Goal: Information Seeking & Learning: Learn about a topic

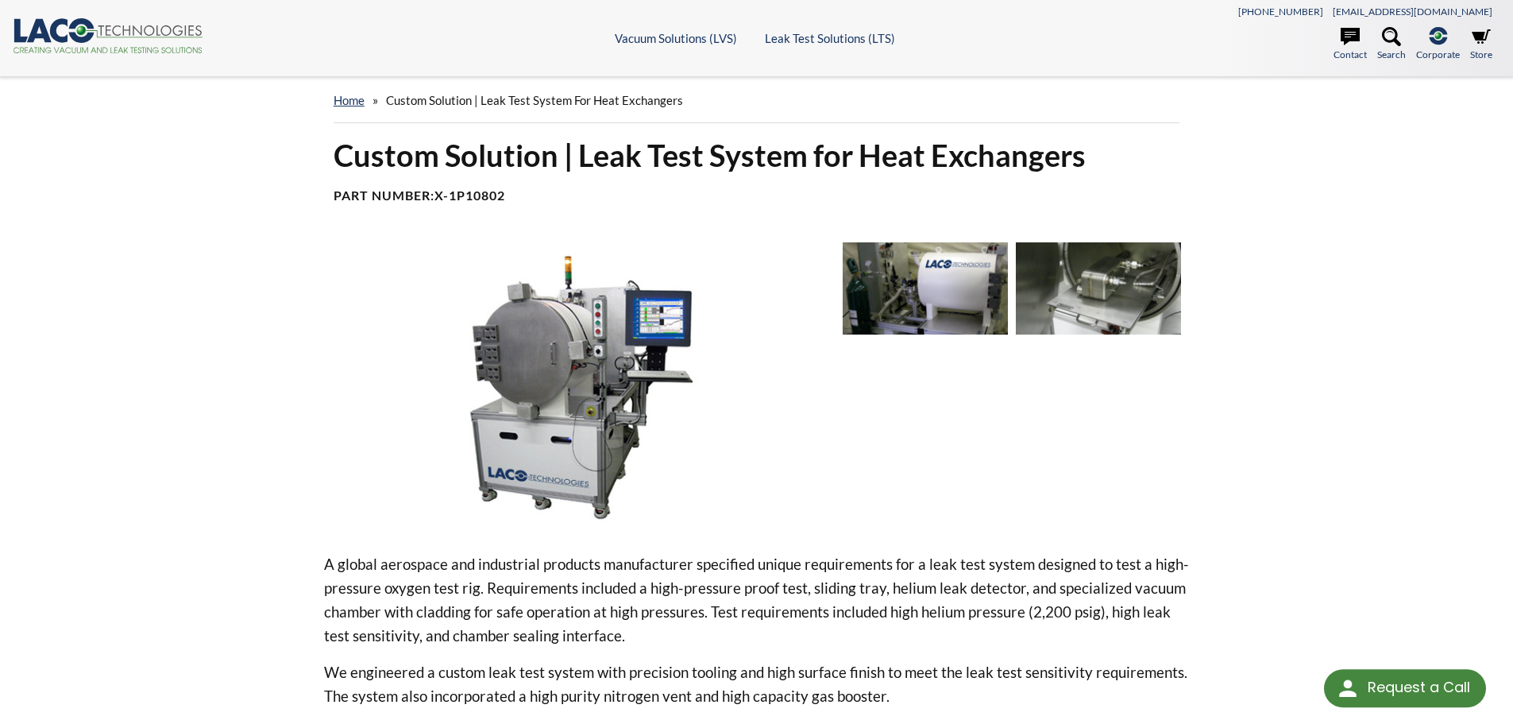
scroll to position [477, 0]
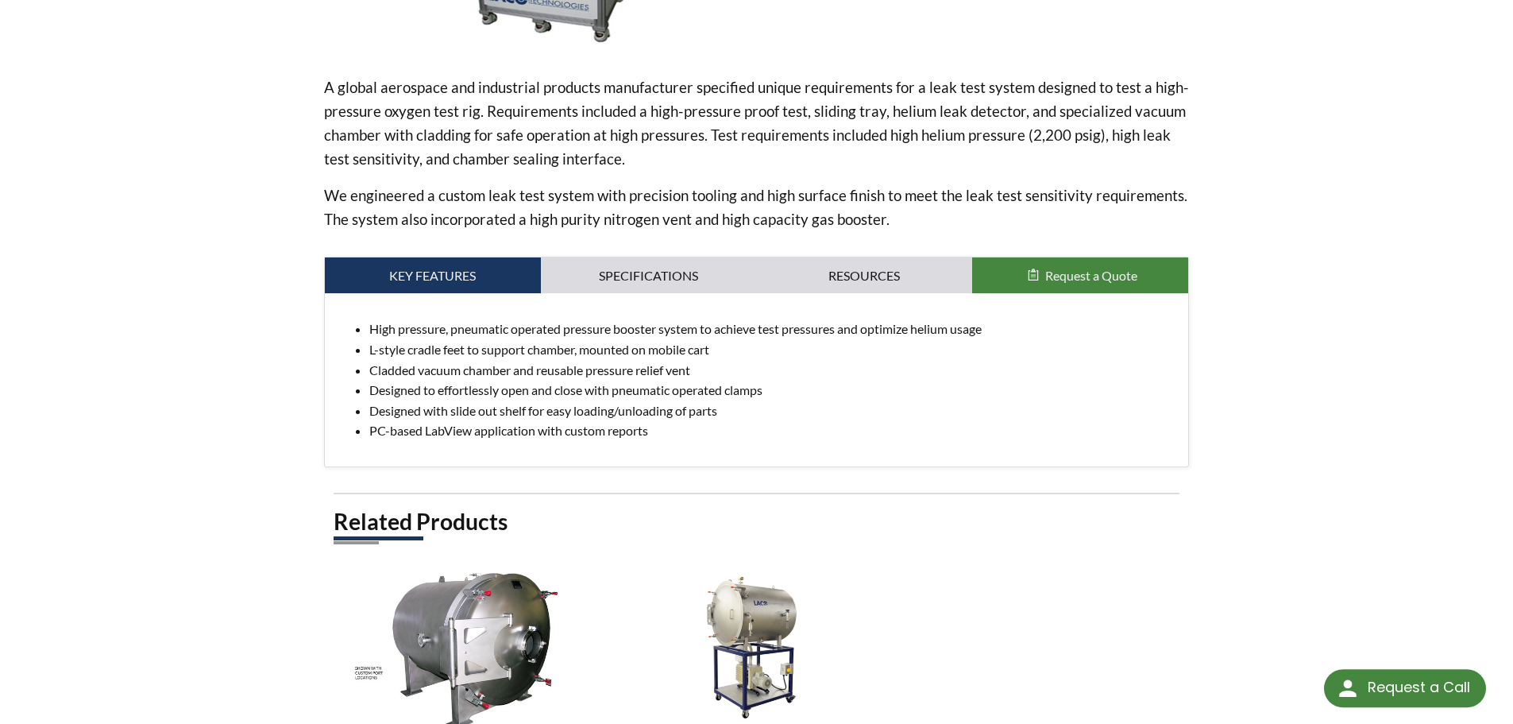
select select "Language Translate Widget"
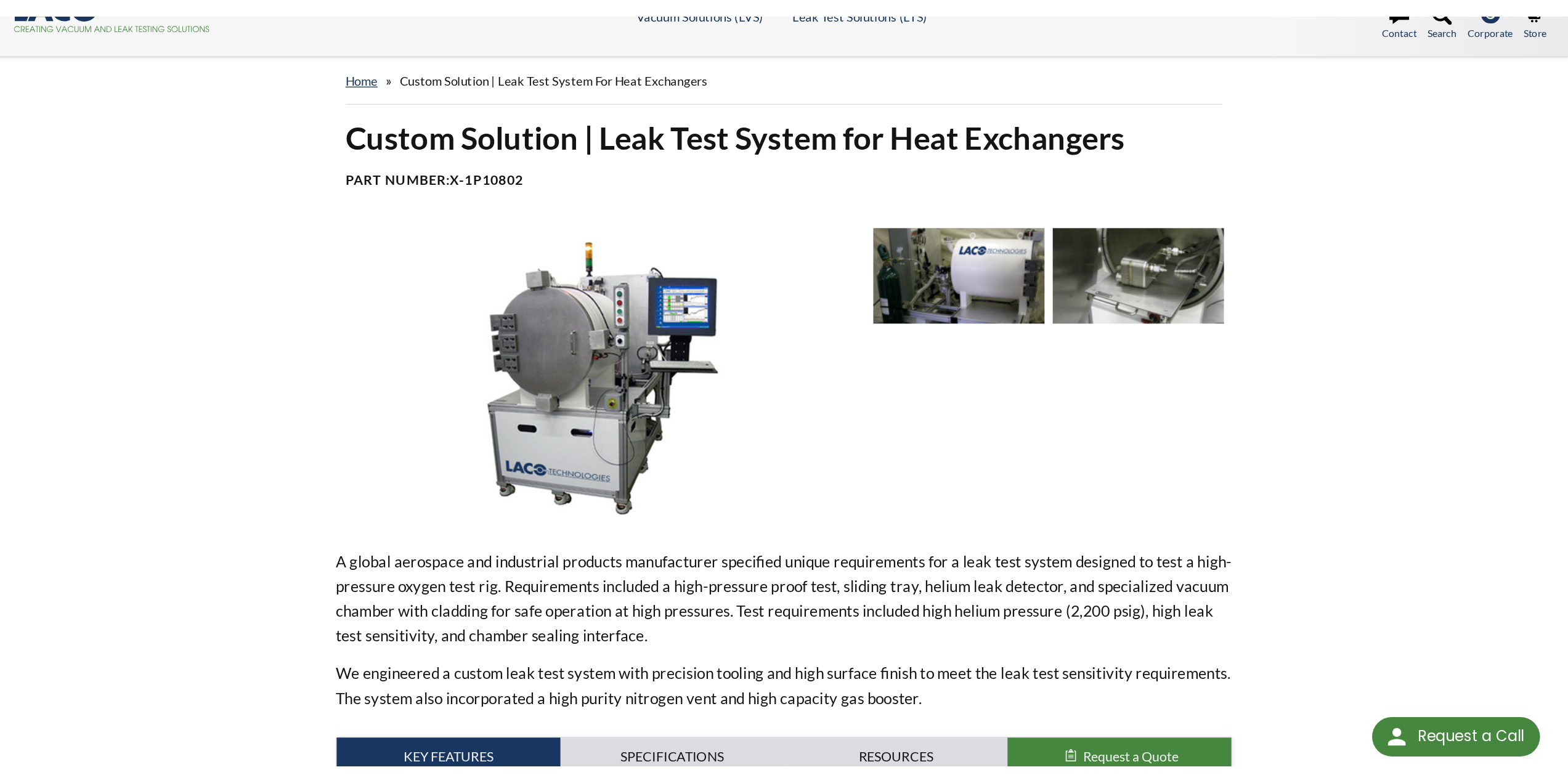
scroll to position [0, 0]
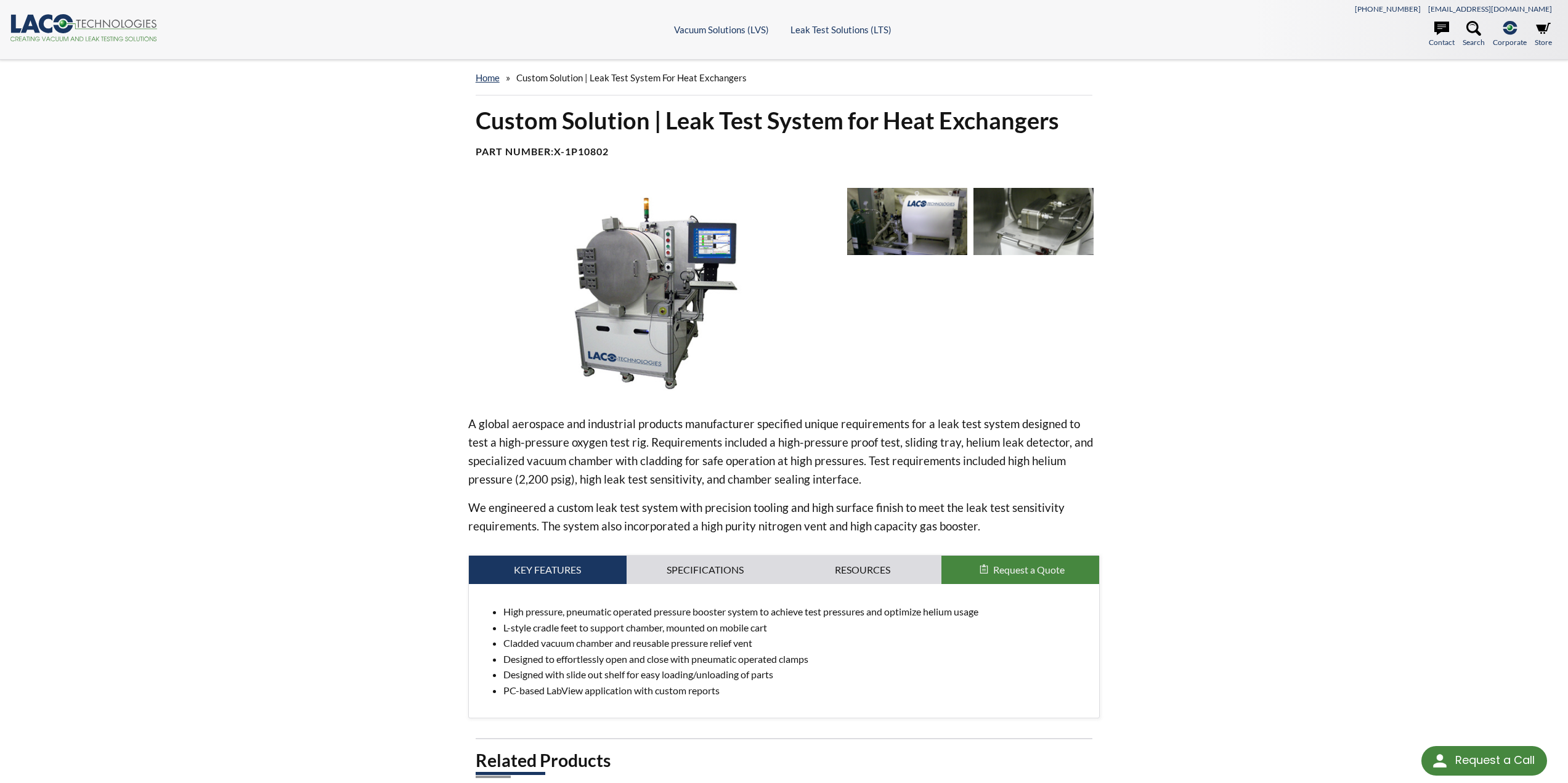
click at [908, 228] on img at bounding box center [907, 221] width 120 height 67
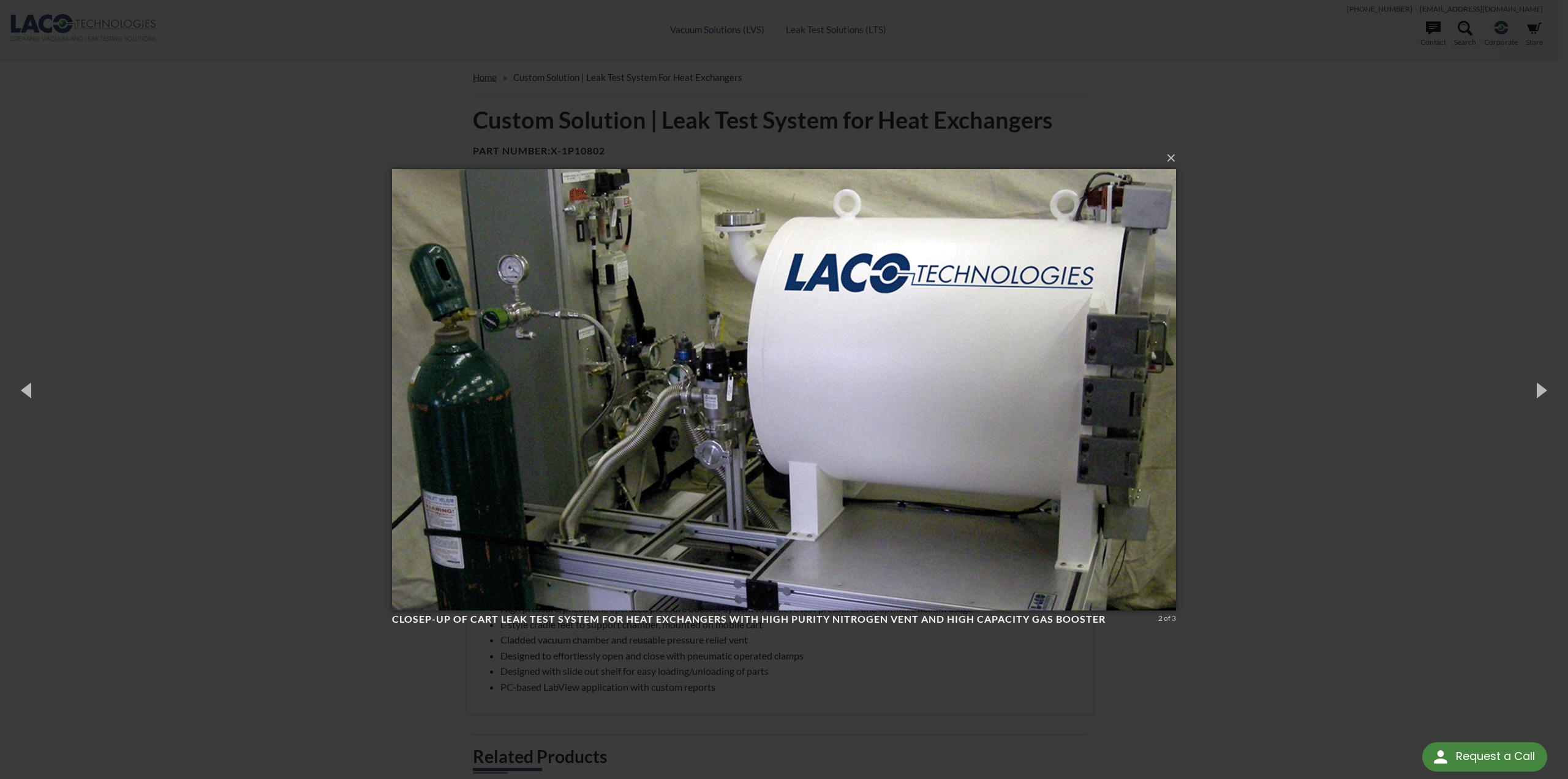
click at [1166, 363] on div "× Closep-up of cart leak test system for heat exchangers with high purity nitro…" at bounding box center [784, 390] width 1568 height 779
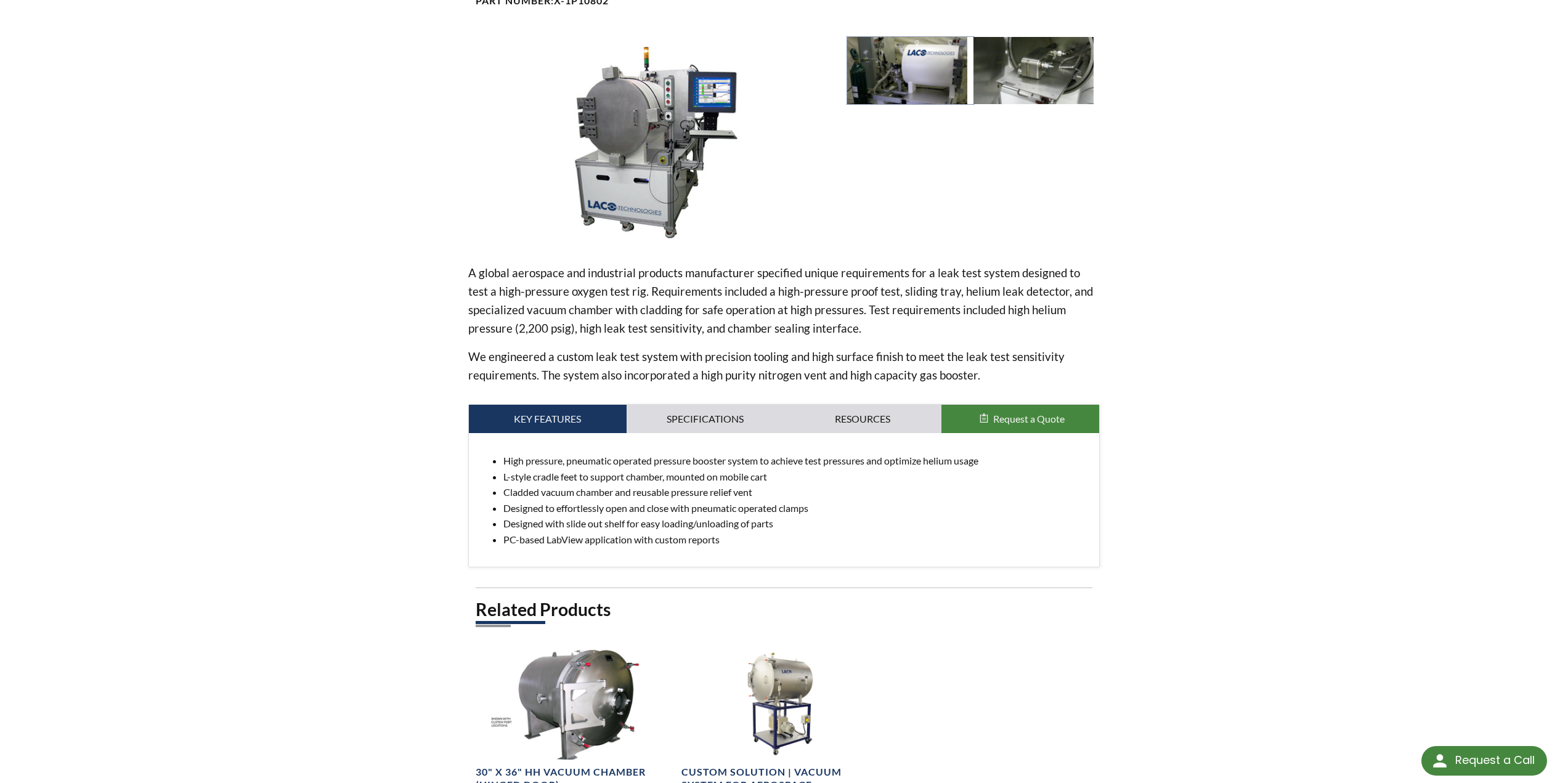
scroll to position [370, 0]
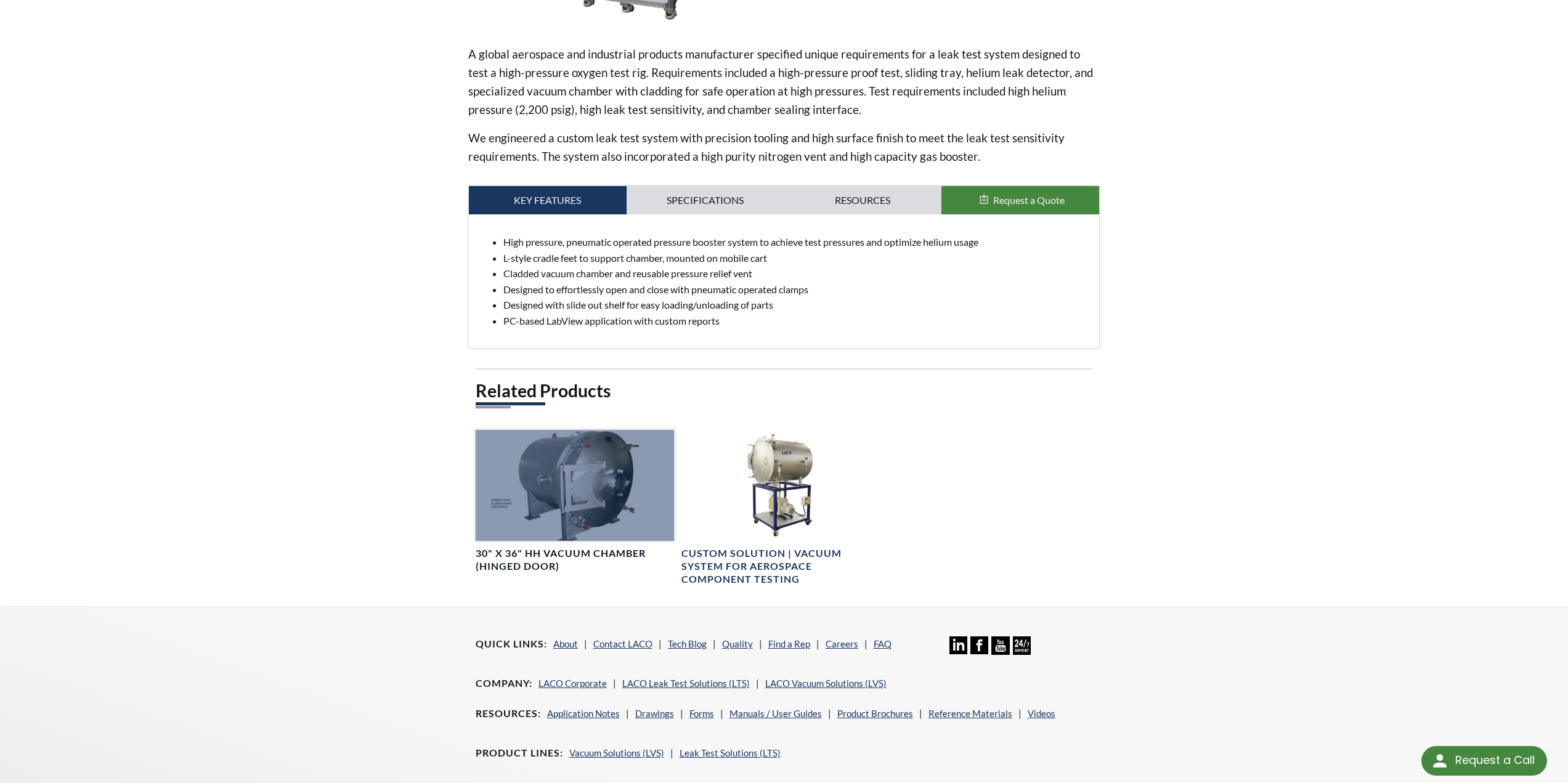
click at [547, 492] on div at bounding box center [575, 485] width 199 height 112
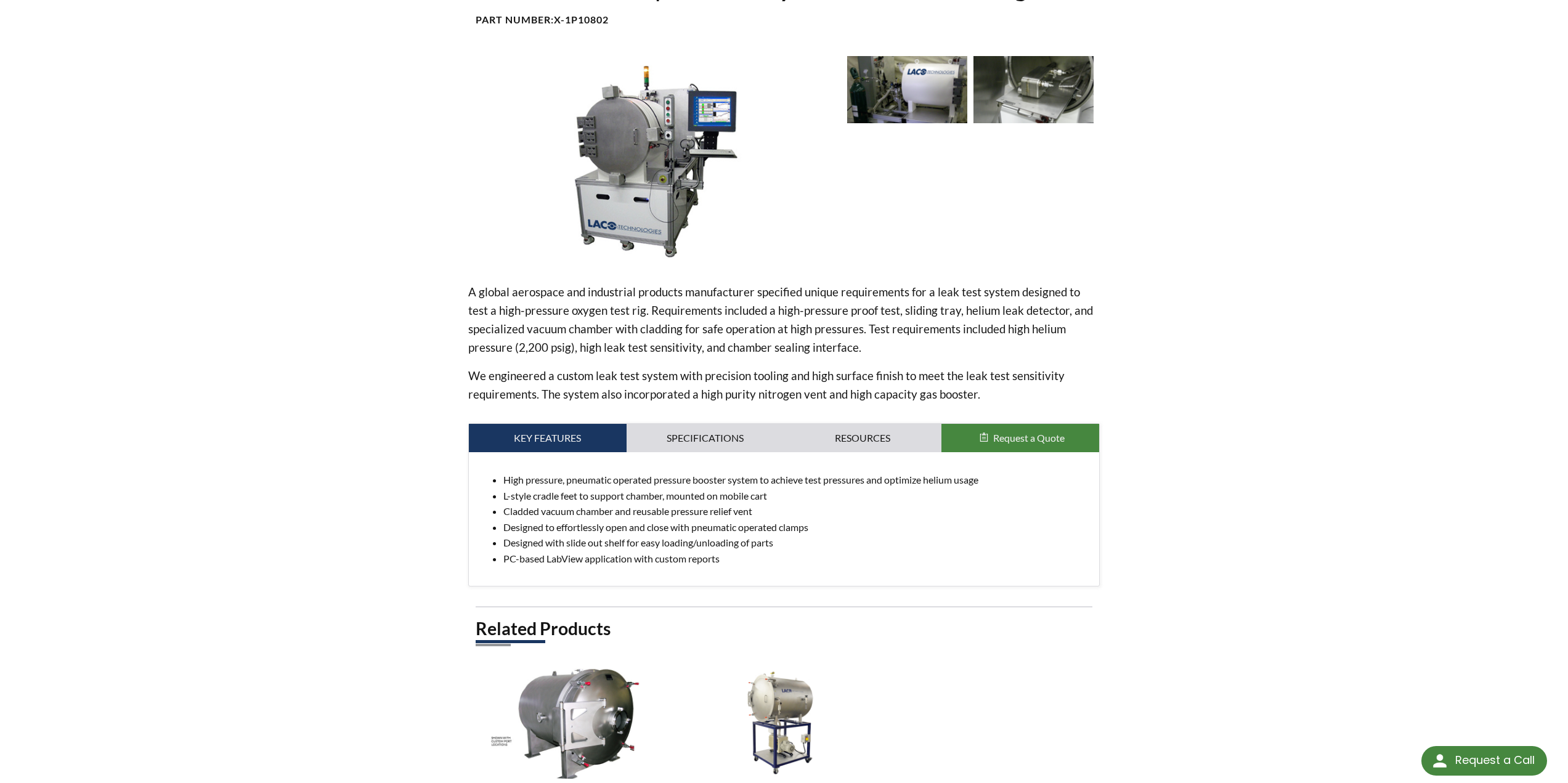
scroll to position [0, 0]
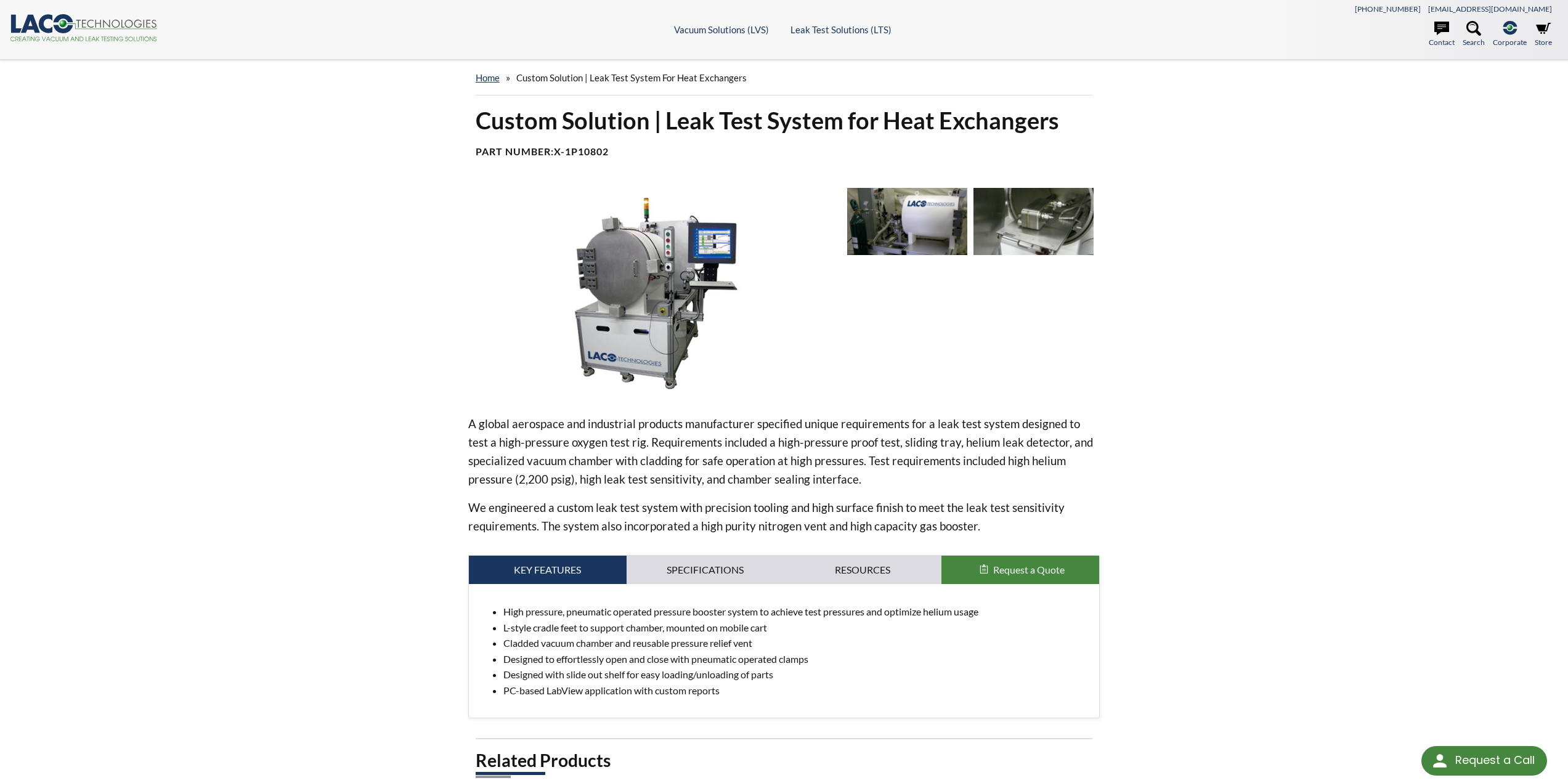
click at [620, 265] on img at bounding box center [653, 291] width 369 height 207
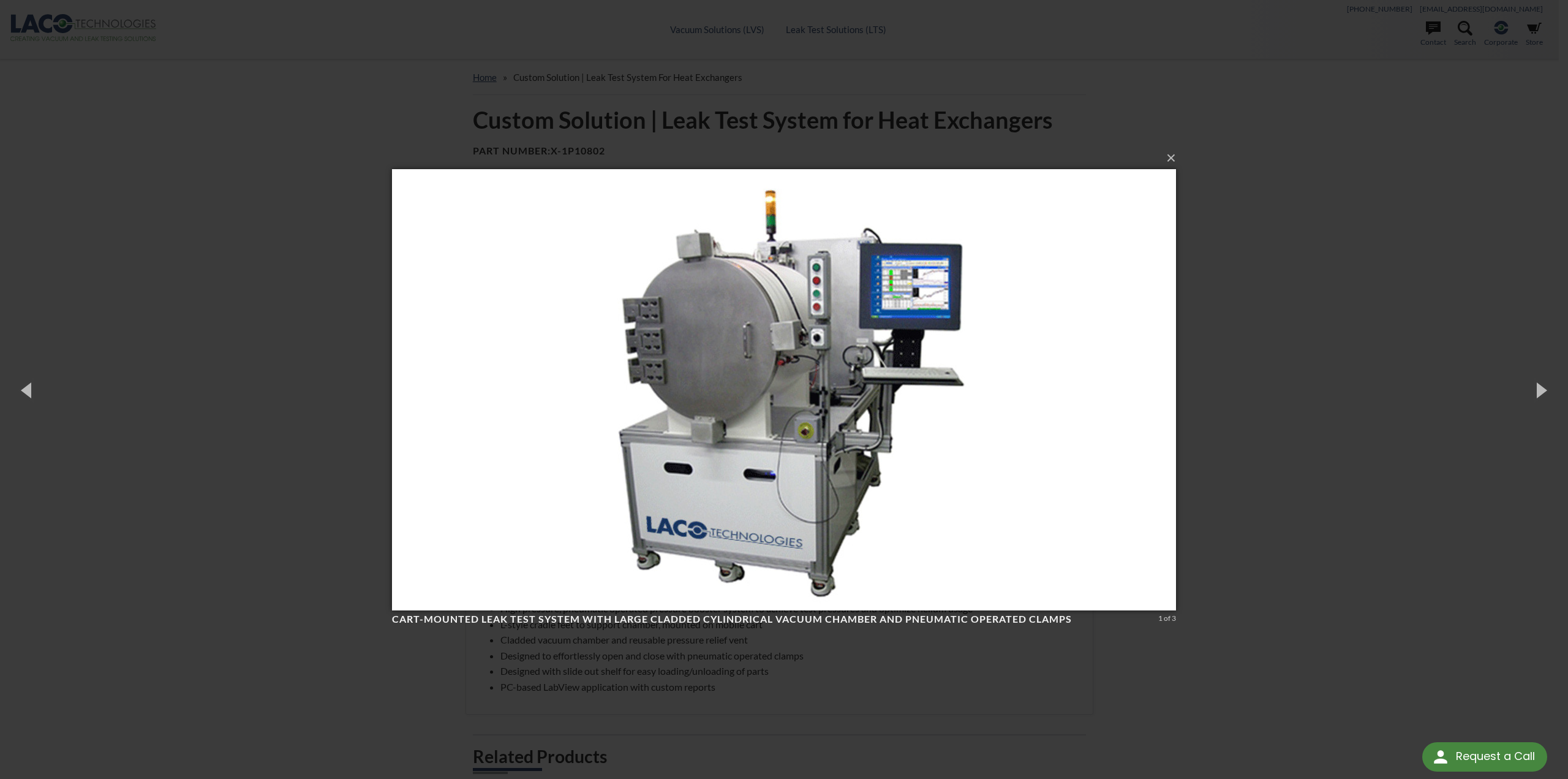
click at [1166, 275] on div "× Cart-mounted leak test system with large cladded cylindrical vacuum chamber a…" at bounding box center [784, 390] width 1568 height 779
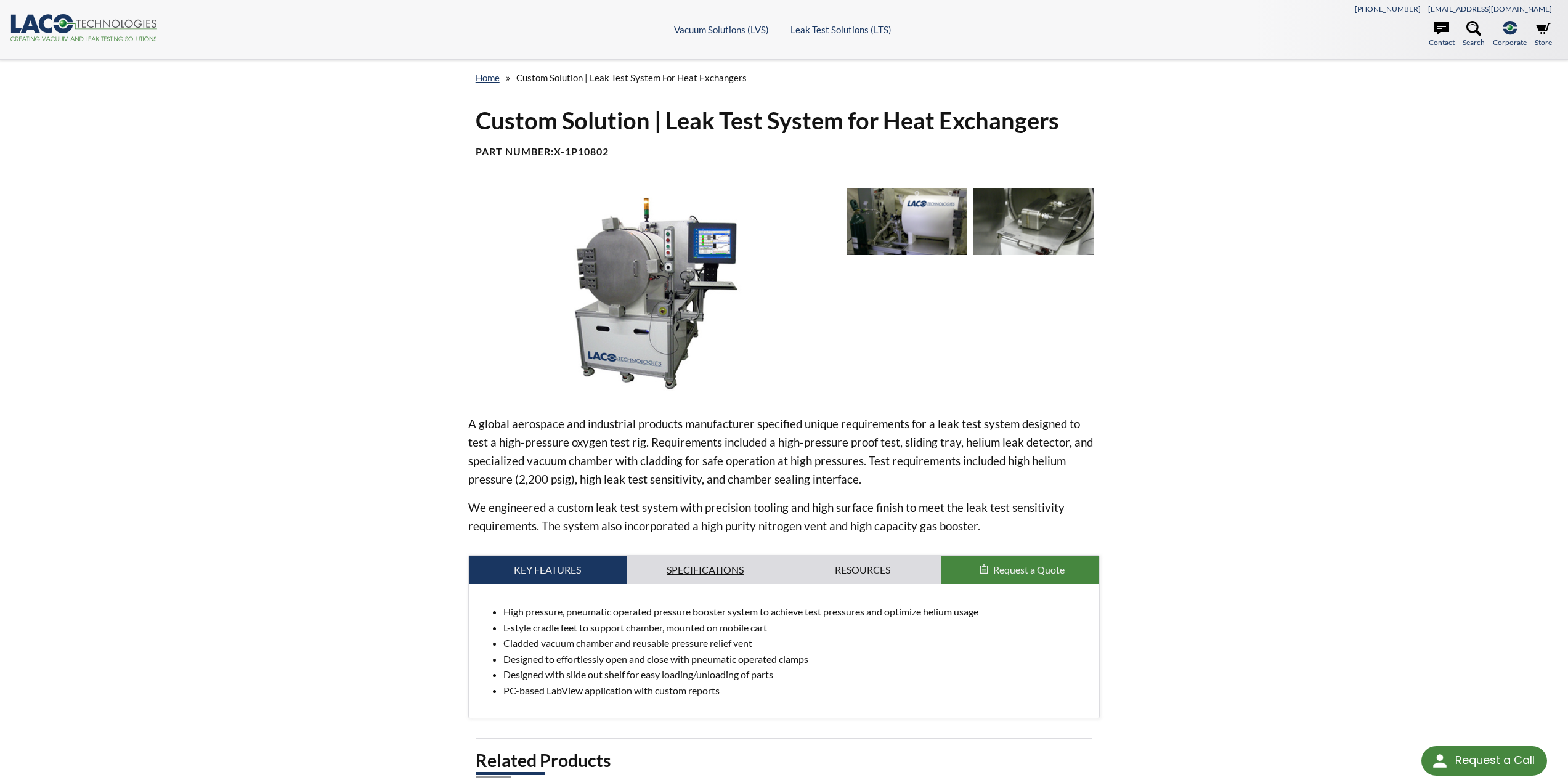
click at [706, 561] on link "Specifications" at bounding box center [705, 569] width 157 height 29
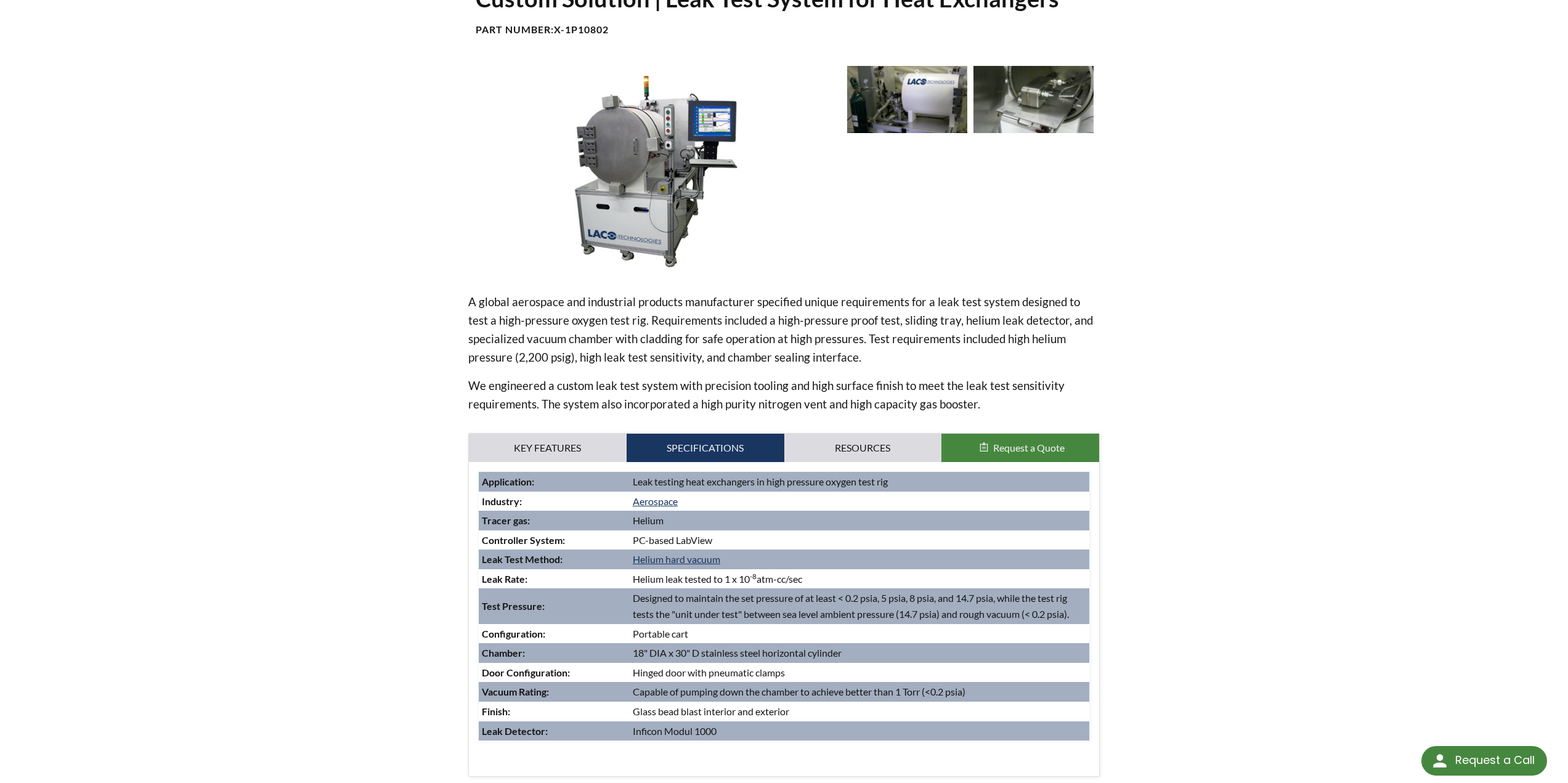
scroll to position [247, 0]
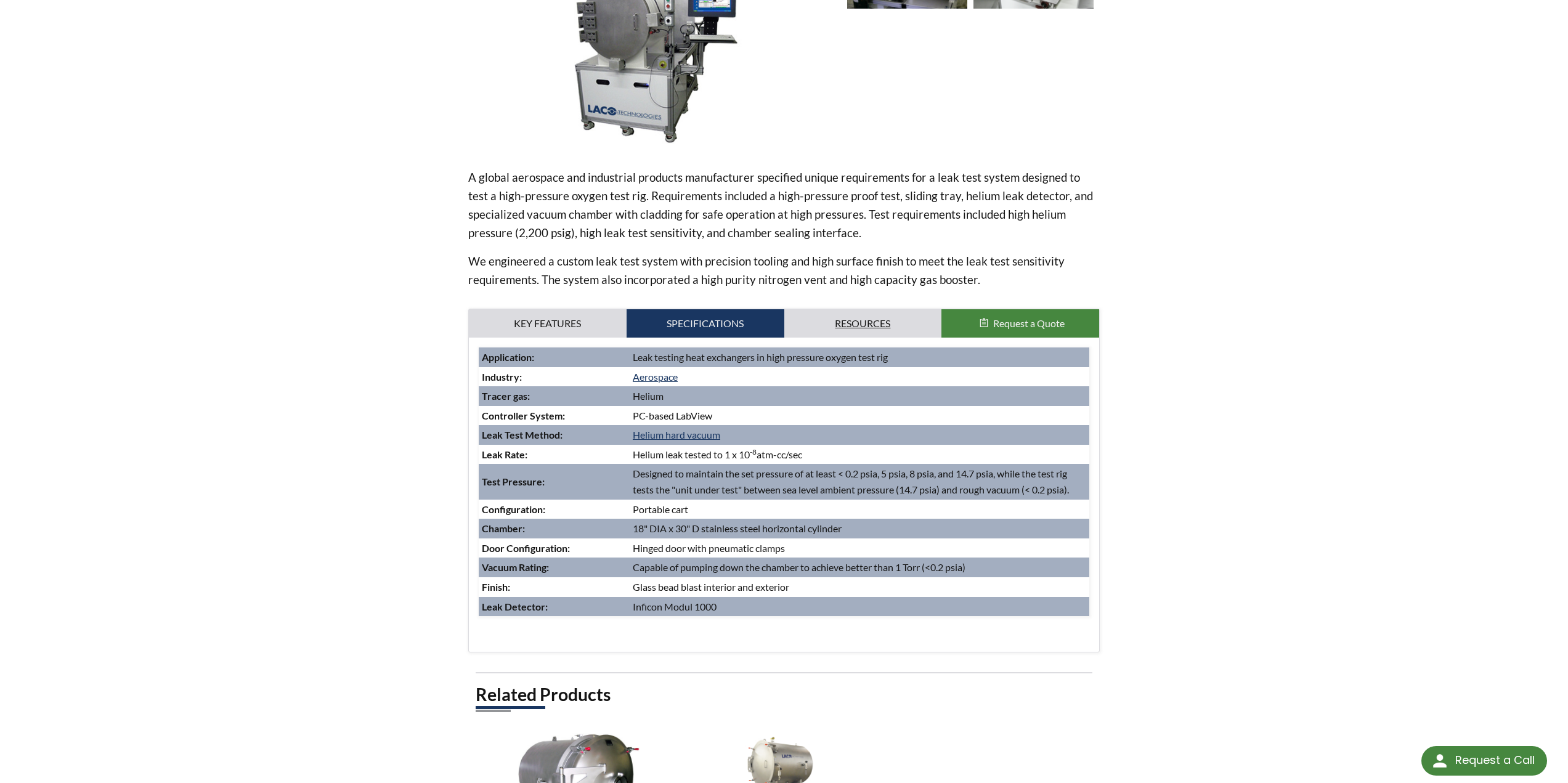
click at [871, 316] on link "Resources" at bounding box center [862, 323] width 157 height 29
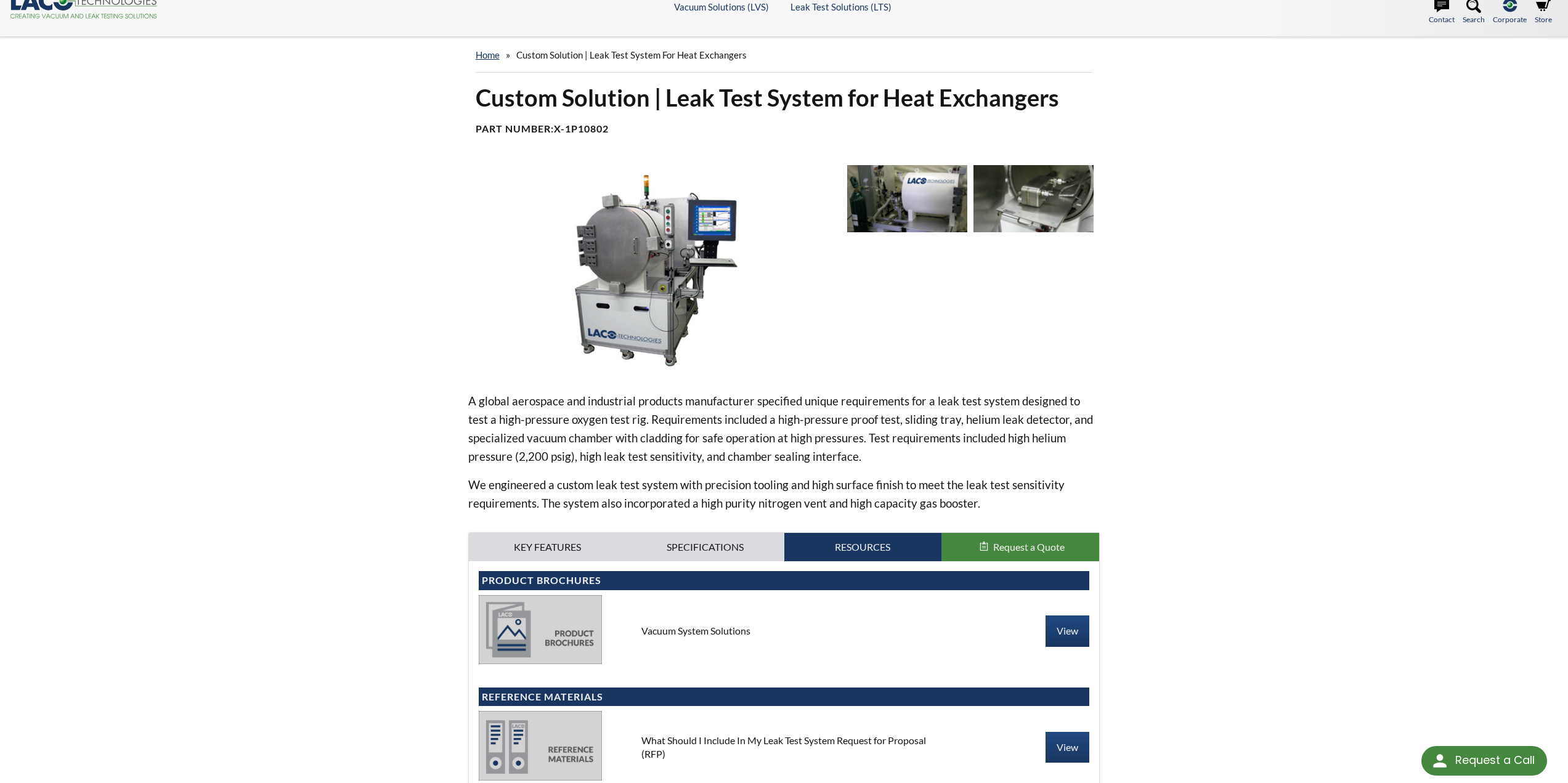
scroll to position [0, 0]
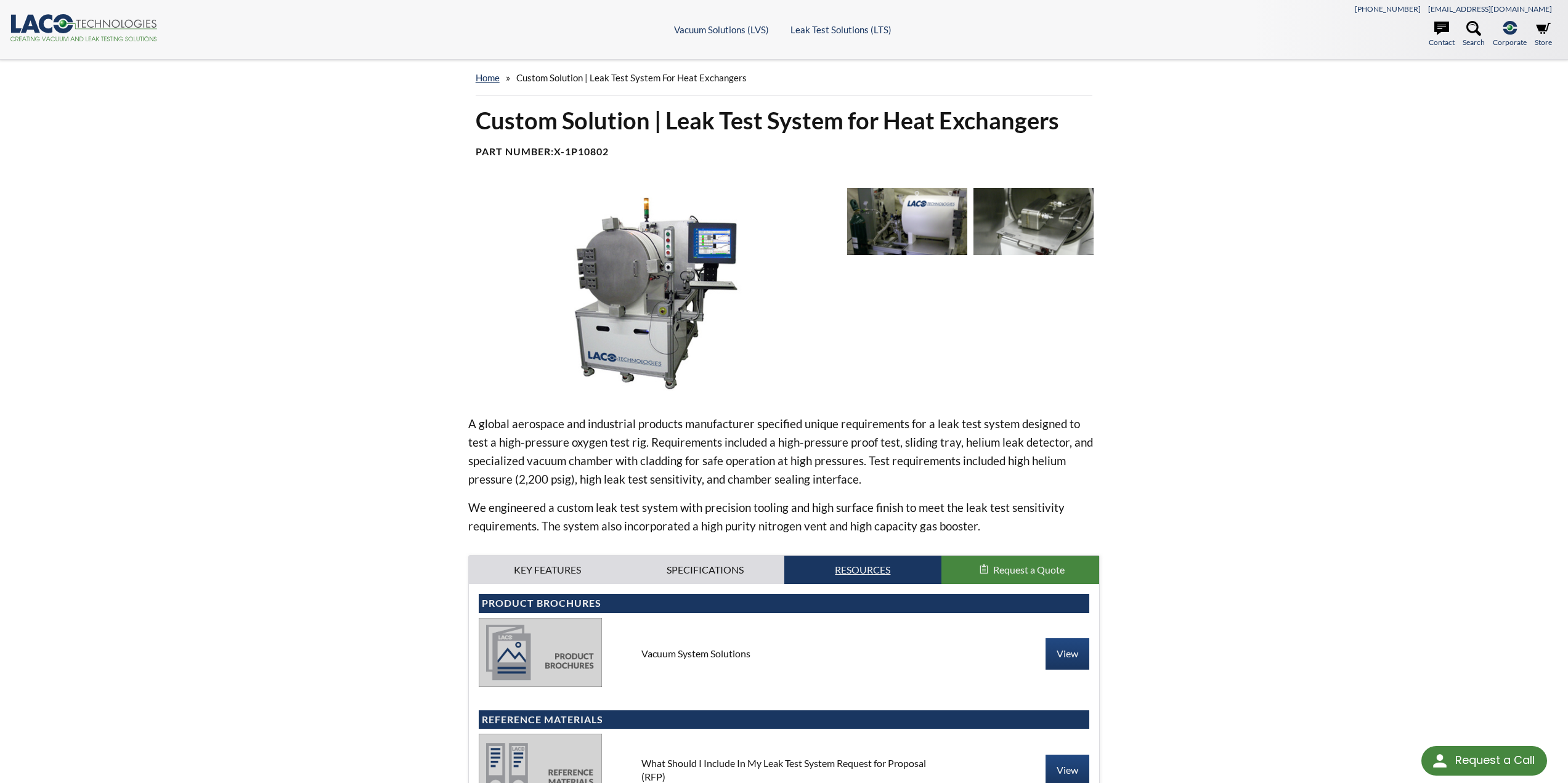
click at [838, 561] on link "Resources" at bounding box center [862, 569] width 157 height 29
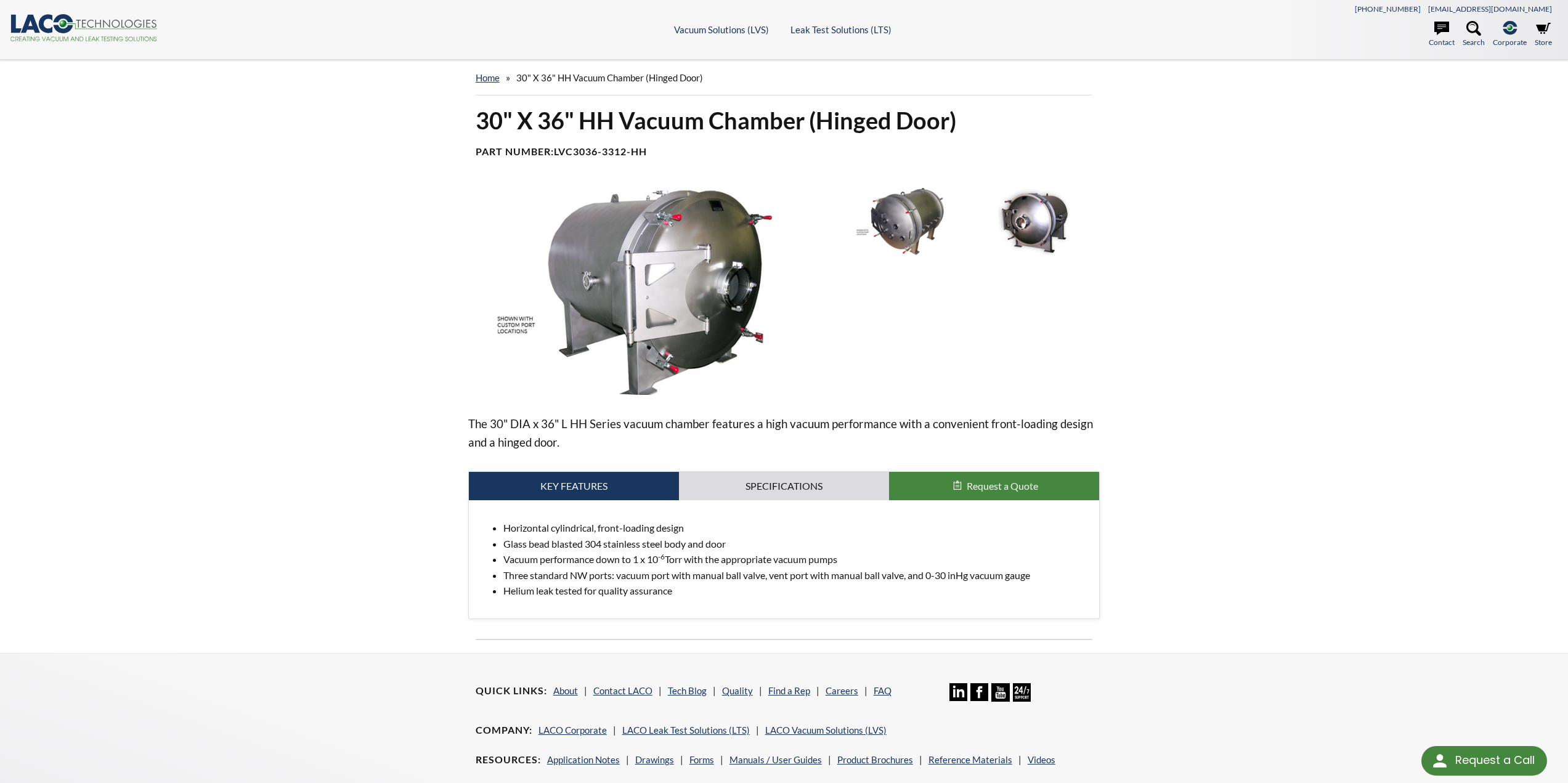
click at [910, 211] on img at bounding box center [907, 221] width 120 height 67
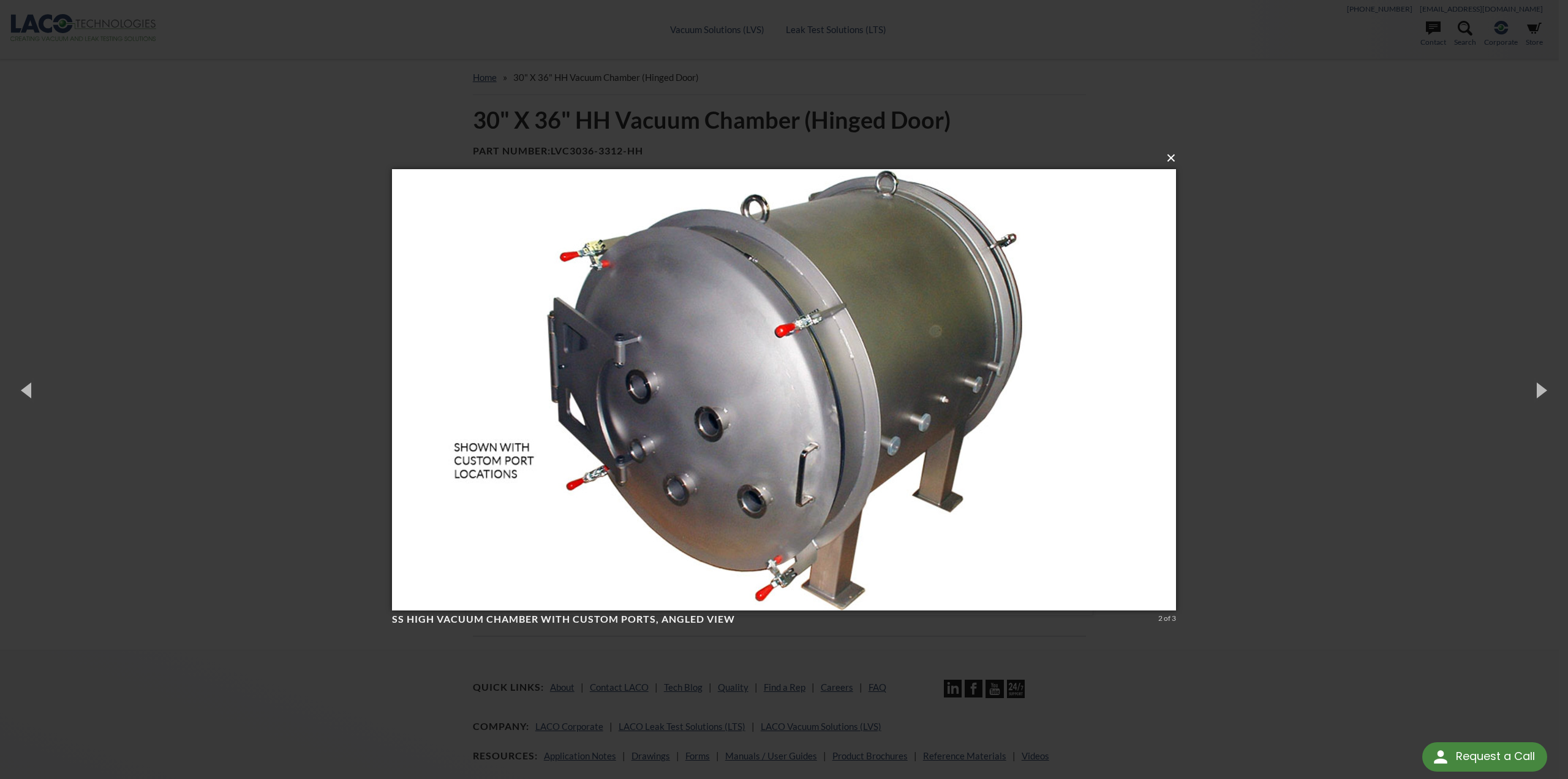
click at [1167, 160] on button "×" at bounding box center [787, 157] width 784 height 27
